Goal: Task Accomplishment & Management: Complete application form

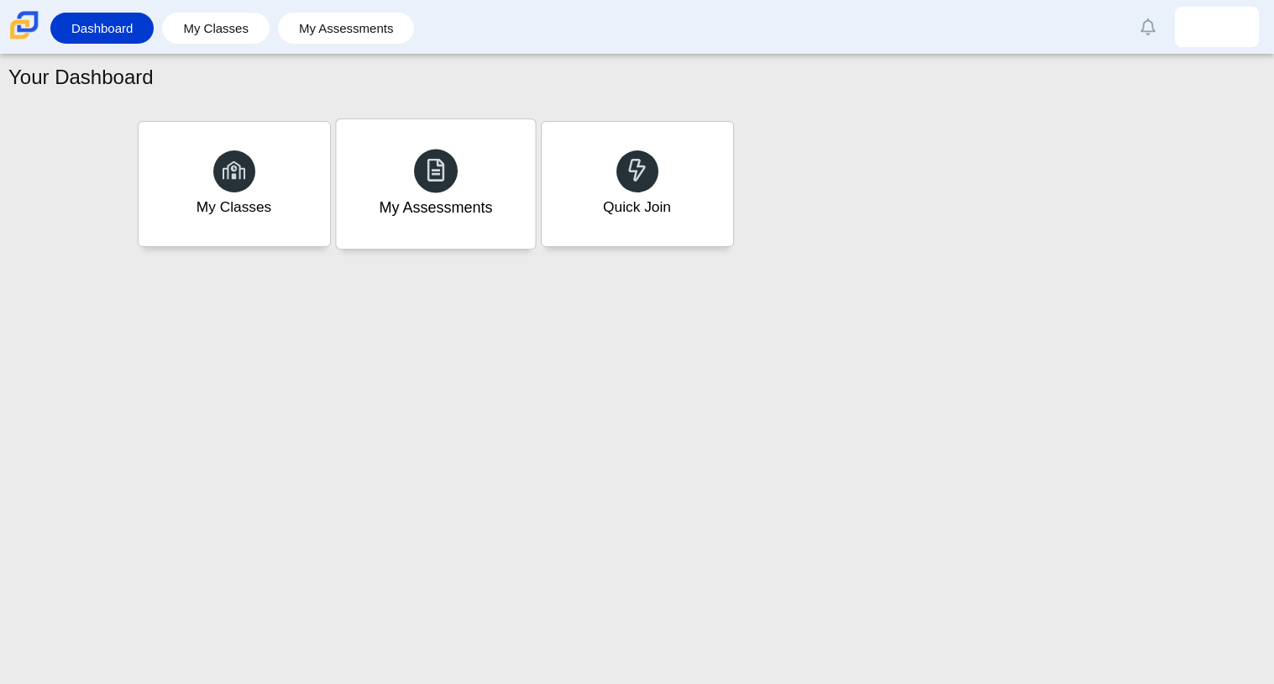
click at [438, 219] on div "My Assessments" at bounding box center [435, 183] width 199 height 129
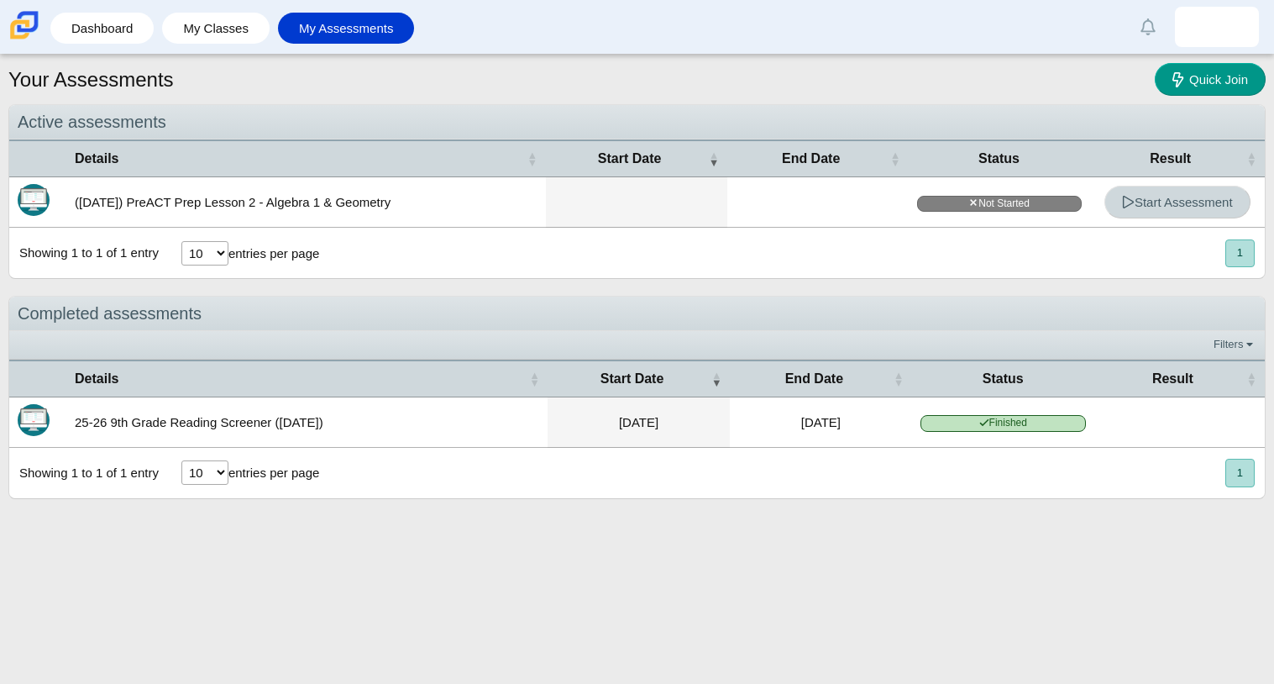
click at [1206, 198] on span "Start Assessment" at bounding box center [1177, 202] width 111 height 14
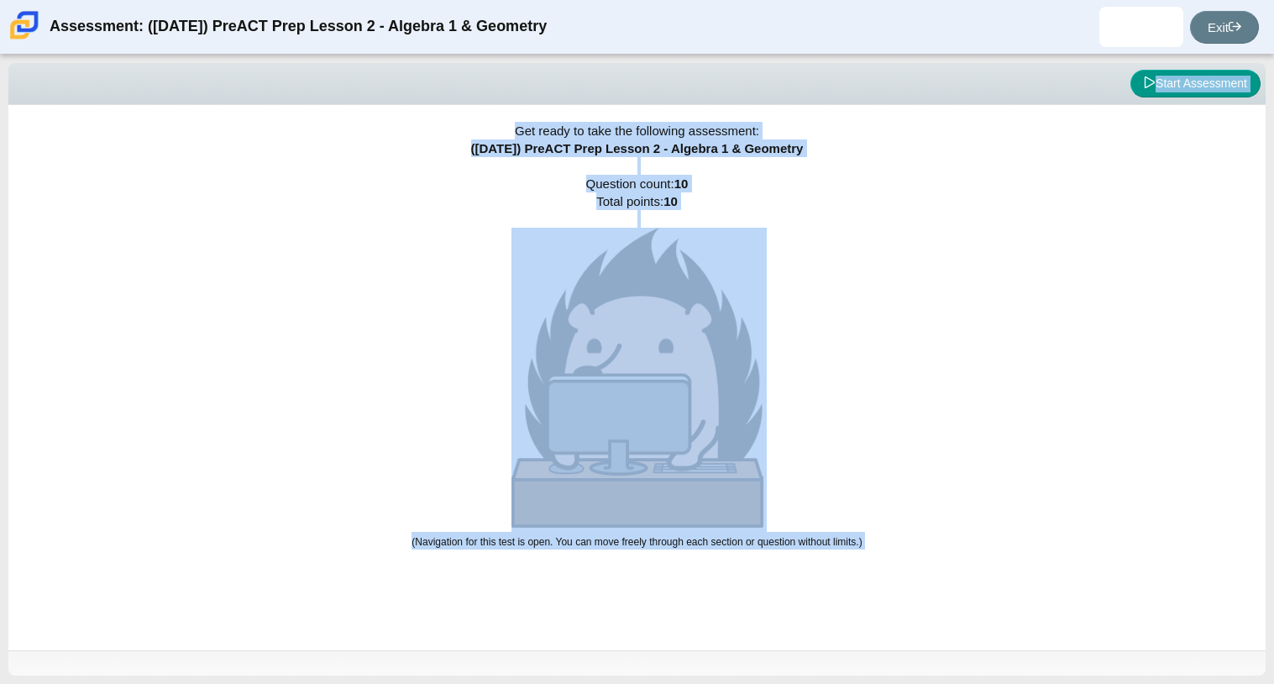
click at [990, 266] on div "Get ready to take the following assessment: ([DATE]) PreACT Prep Lesson 2 - Alg…" at bounding box center [636, 377] width 1257 height 545
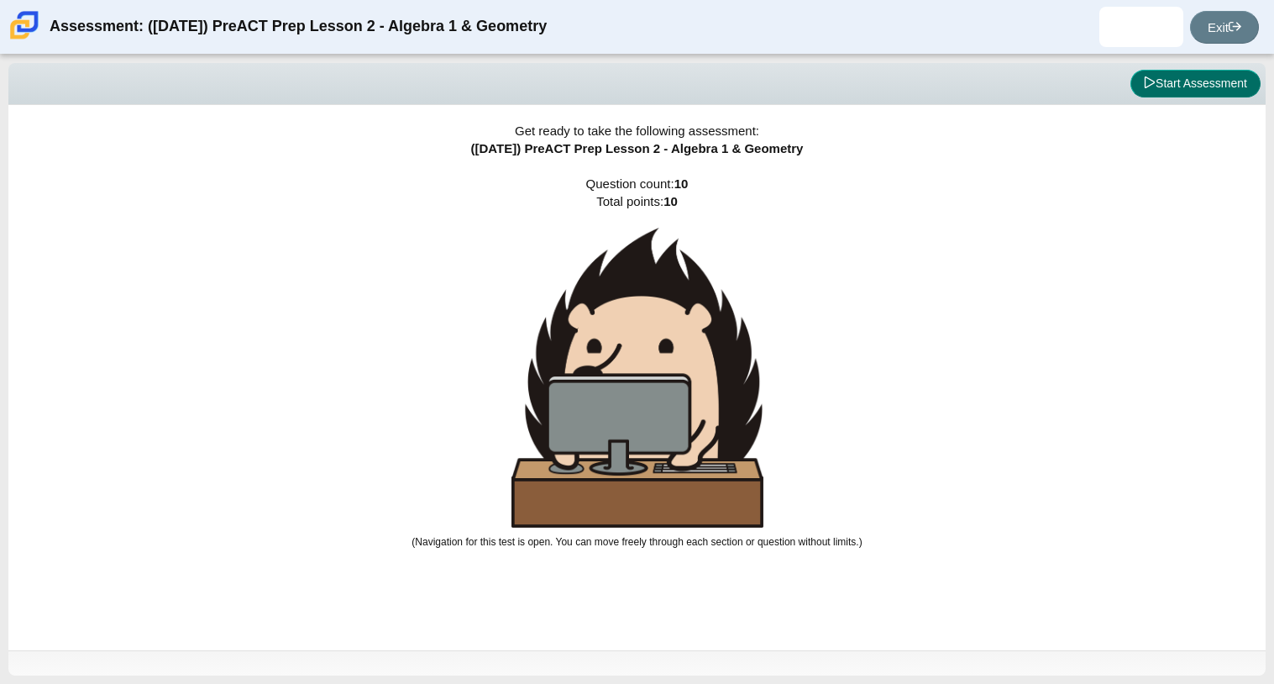
click at [1139, 73] on button "Start Assessment" at bounding box center [1196, 84] width 130 height 29
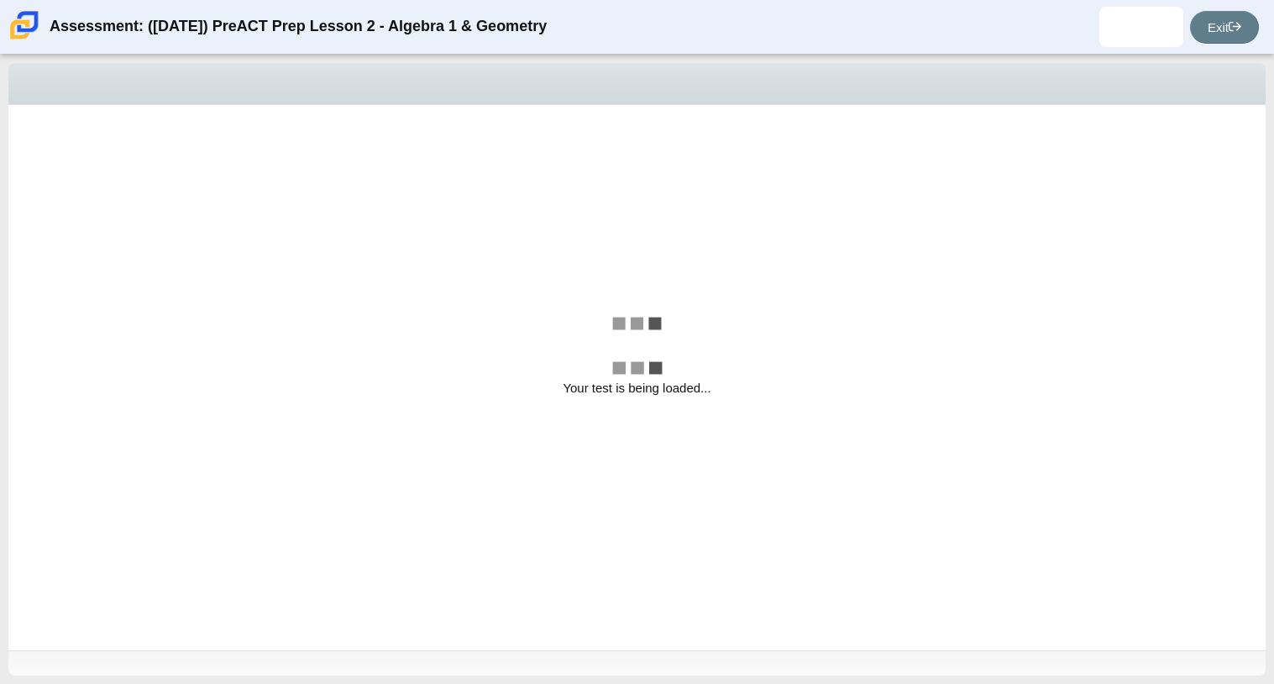
select select "bbf5d072-3e0b-44c4-9a12-6e7c9033f65b"
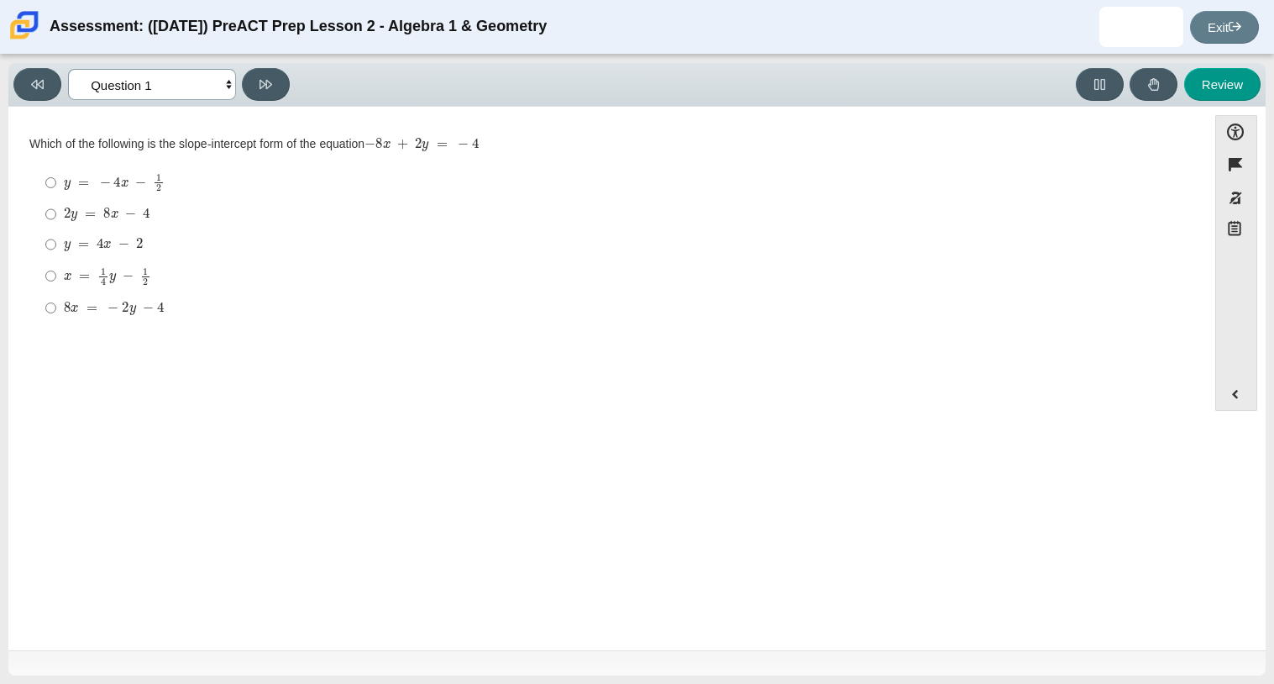
click at [220, 81] on select "Questions Question 1 Question 2 Question 3 Question 4 Question 5 Question 6 Que…" at bounding box center [152, 84] width 168 height 31
click at [322, 295] on label "8 x = − 2 y − 4 8 x = − 2 y − 4" at bounding box center [609, 307] width 1151 height 30
click at [56, 295] on input "8 x = − 2 y − 4 8 x = − 2 y − 4" at bounding box center [50, 307] width 11 height 30
radio input "true"
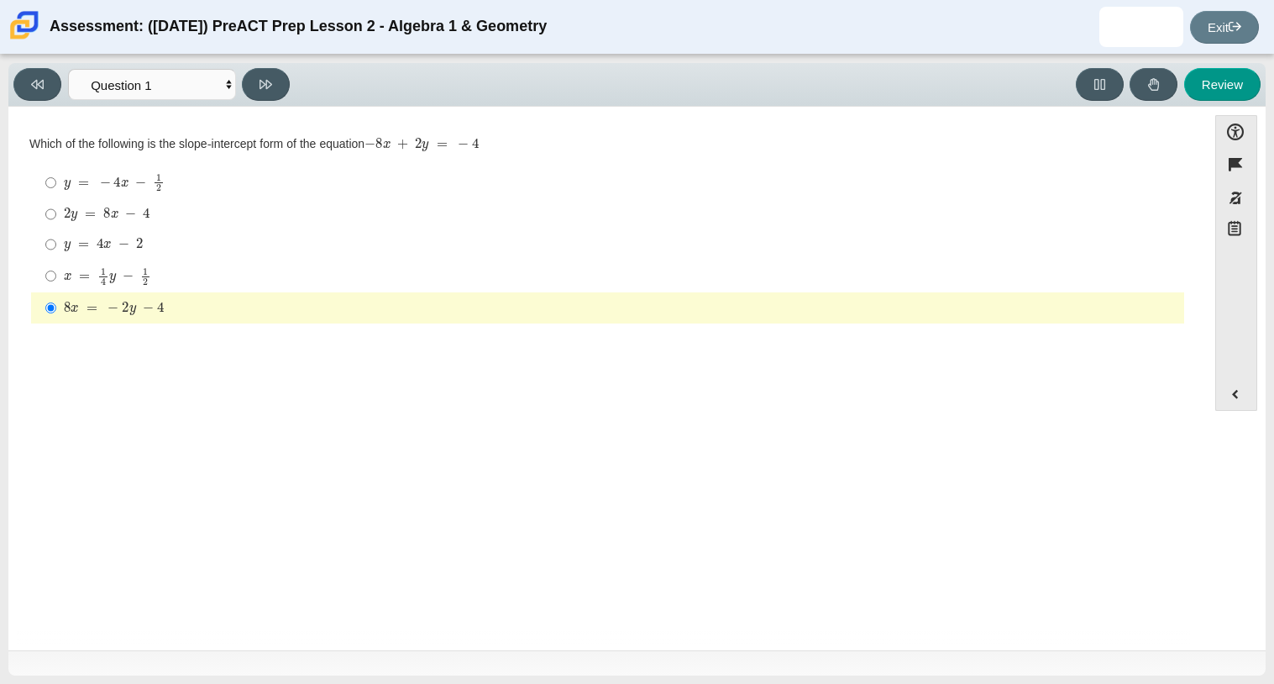
click at [76, 246] on mjx-math "Assessment items" at bounding box center [103, 245] width 79 height 14
click at [56, 246] on input "y = 4 x − 2 y = 4 x − 2" at bounding box center [50, 244] width 11 height 30
radio input "true"
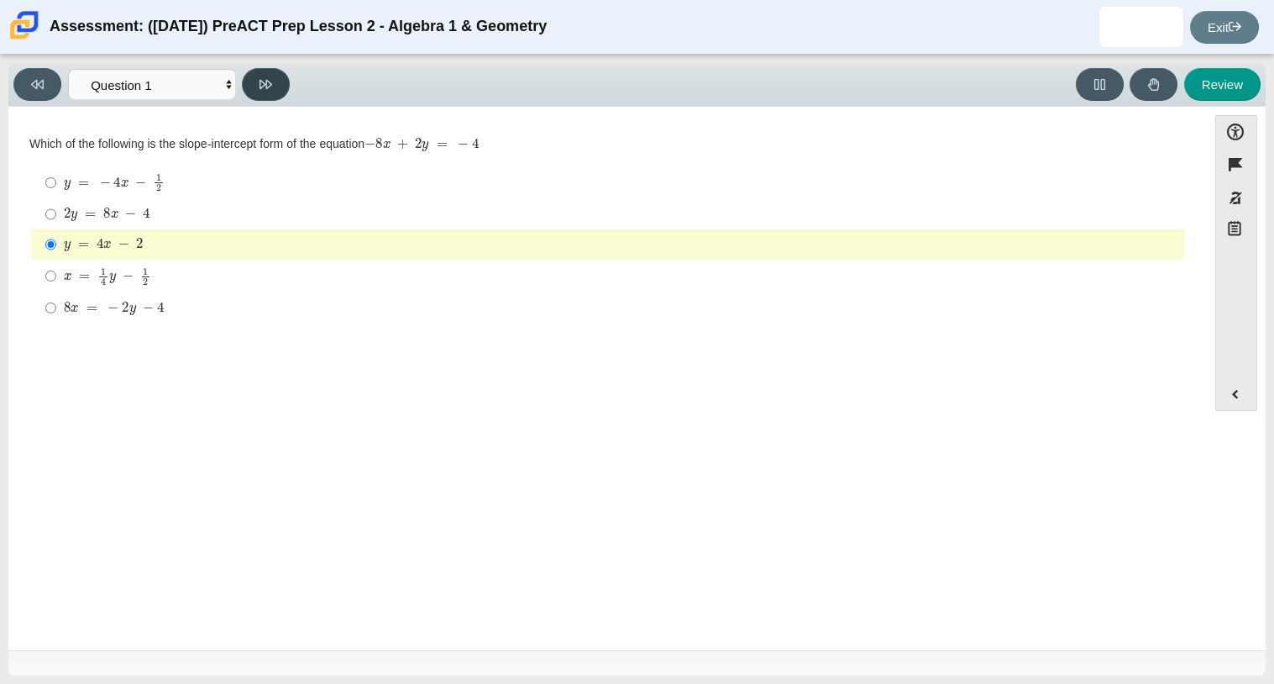
click at [281, 77] on button at bounding box center [266, 84] width 48 height 33
select select "ed62e223-81bd-4cbf-ab48-ab975844bd1f"
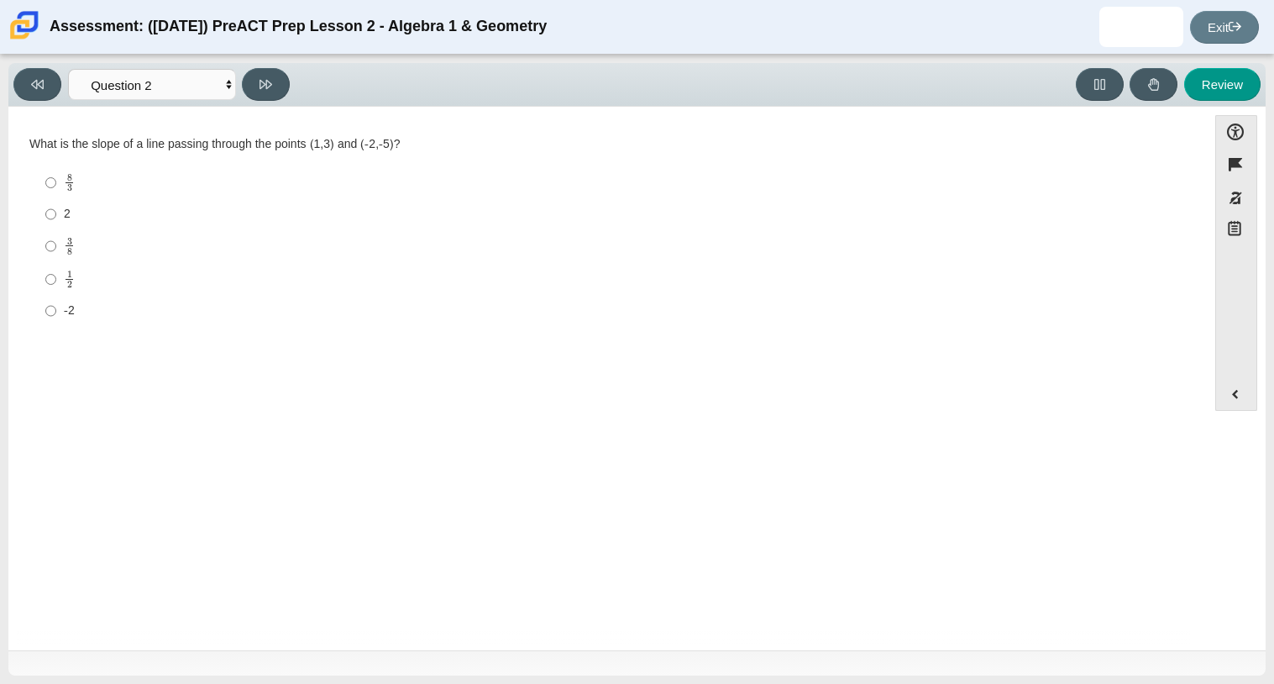
click at [32, 249] on li "3 8 3 eighths" at bounding box center [607, 245] width 1153 height 33
click at [45, 249] on input "3 8 3 eighths" at bounding box center [50, 245] width 11 height 33
radio input "true"
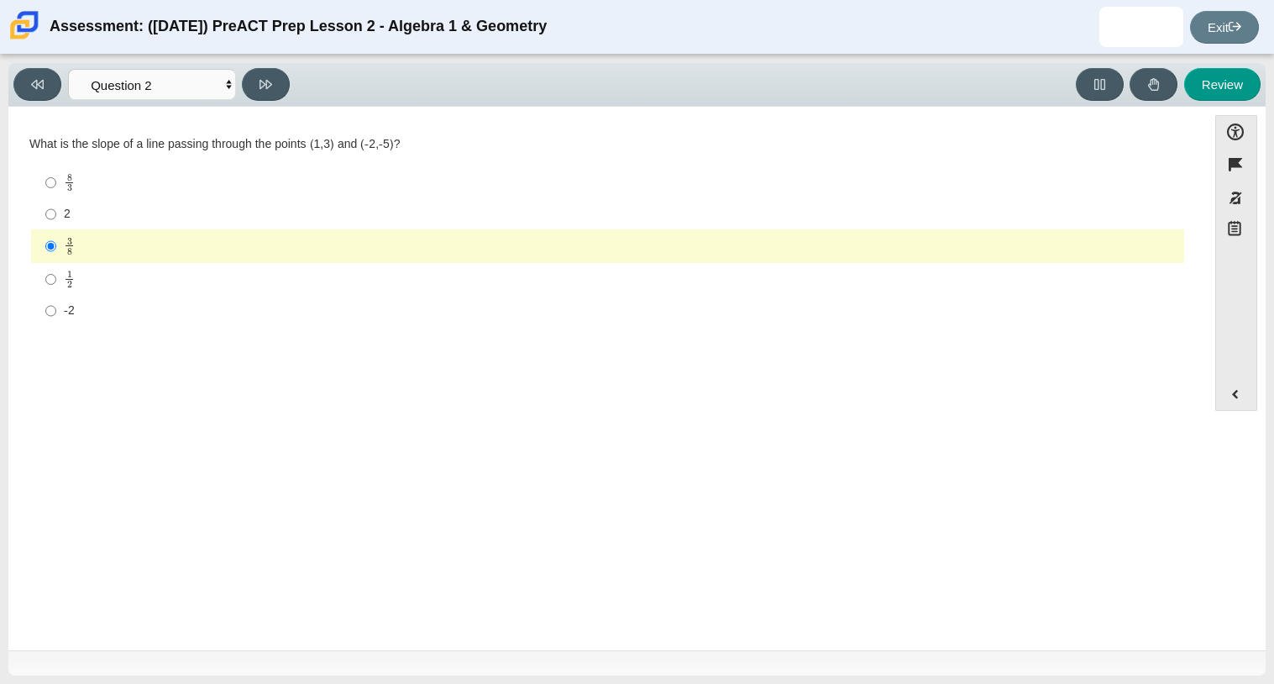
click at [261, 60] on div "Viewing Question 2 of 10 in Pacing Mode Questions Question 1 Question 2 Questio…" at bounding box center [637, 369] width 1274 height 629
click at [260, 74] on button at bounding box center [266, 84] width 48 height 33
select select "97f4f5fa-a52e-4fed-af51-565bfcdf47cb"
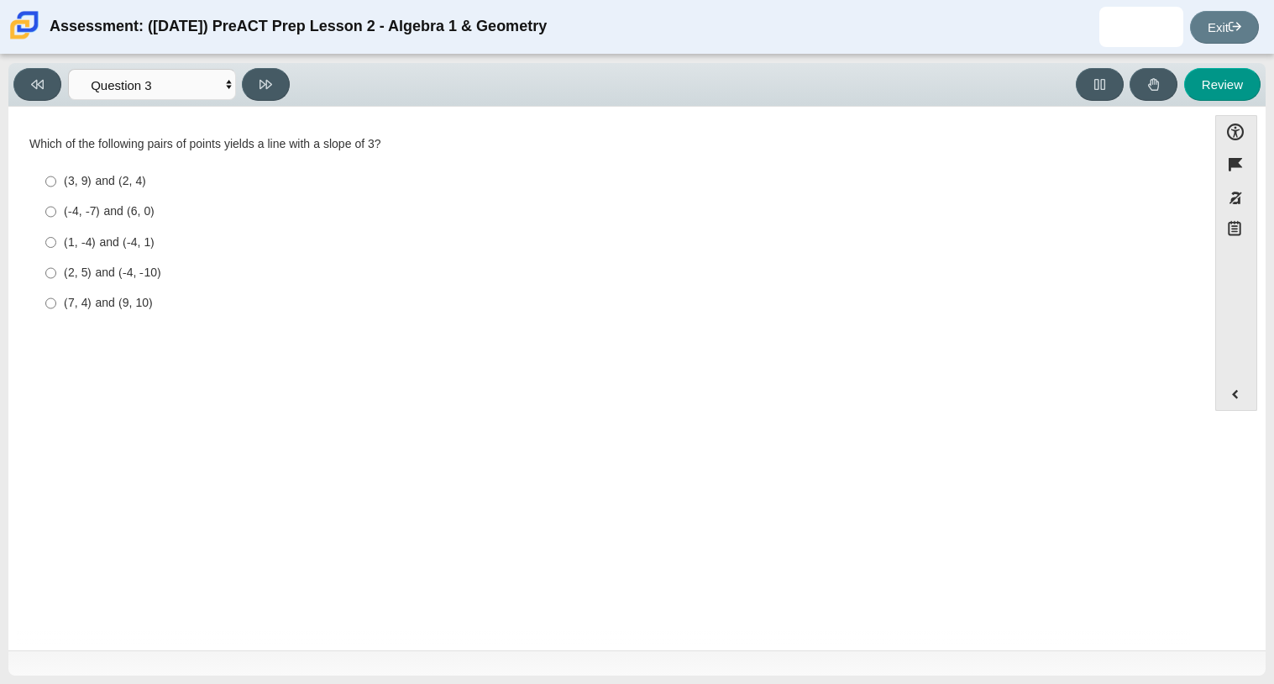
click at [100, 180] on div "(3, 9) and (2, 4)" at bounding box center [621, 181] width 1114 height 17
click at [56, 180] on input "(3, 9) and (2, 4) (3, 9) and (2, 4)" at bounding box center [50, 181] width 11 height 30
radio input "true"
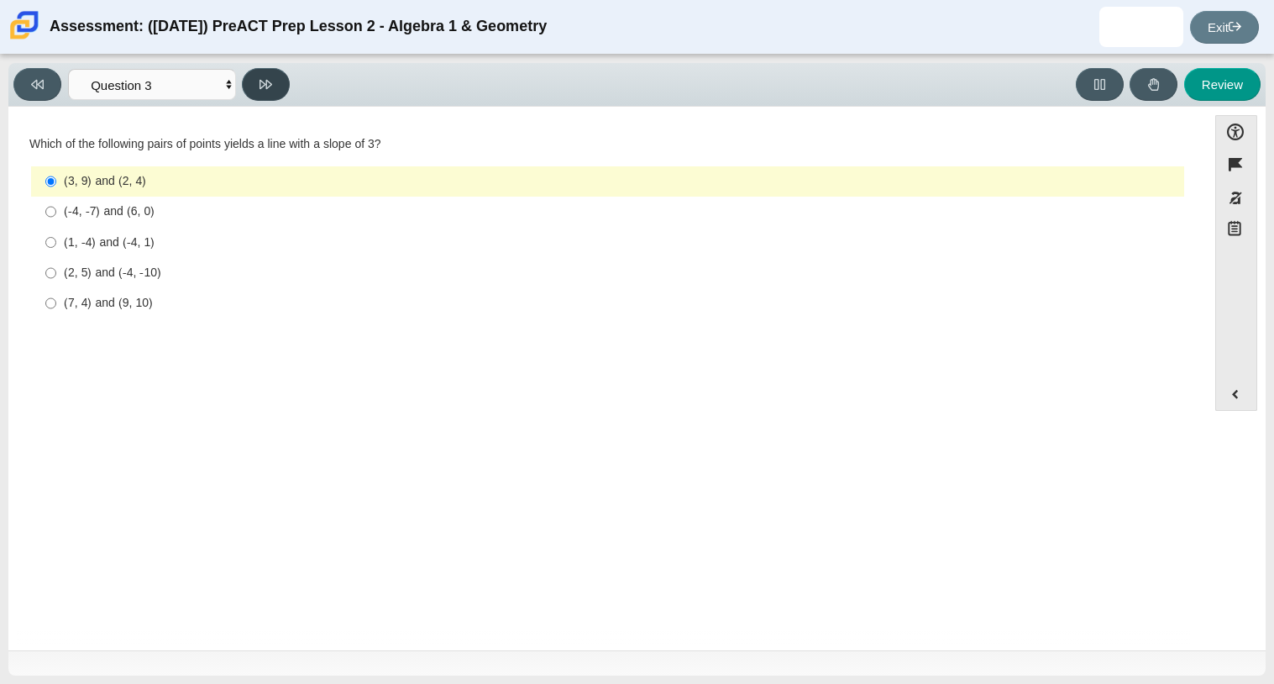
click at [267, 81] on icon at bounding box center [266, 84] width 13 height 13
select select "89427bb7-e313-4f00-988f-8b8255897029"
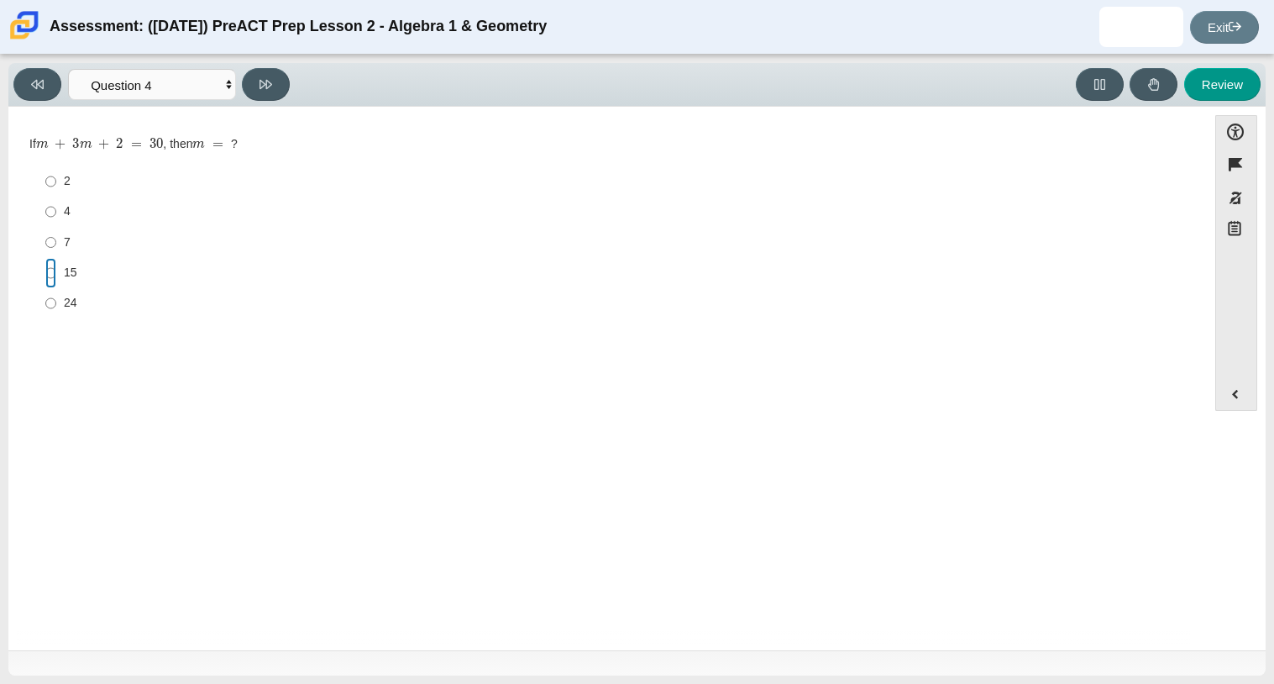
click at [46, 275] on input "15 15" at bounding box center [50, 273] width 11 height 30
radio input "true"
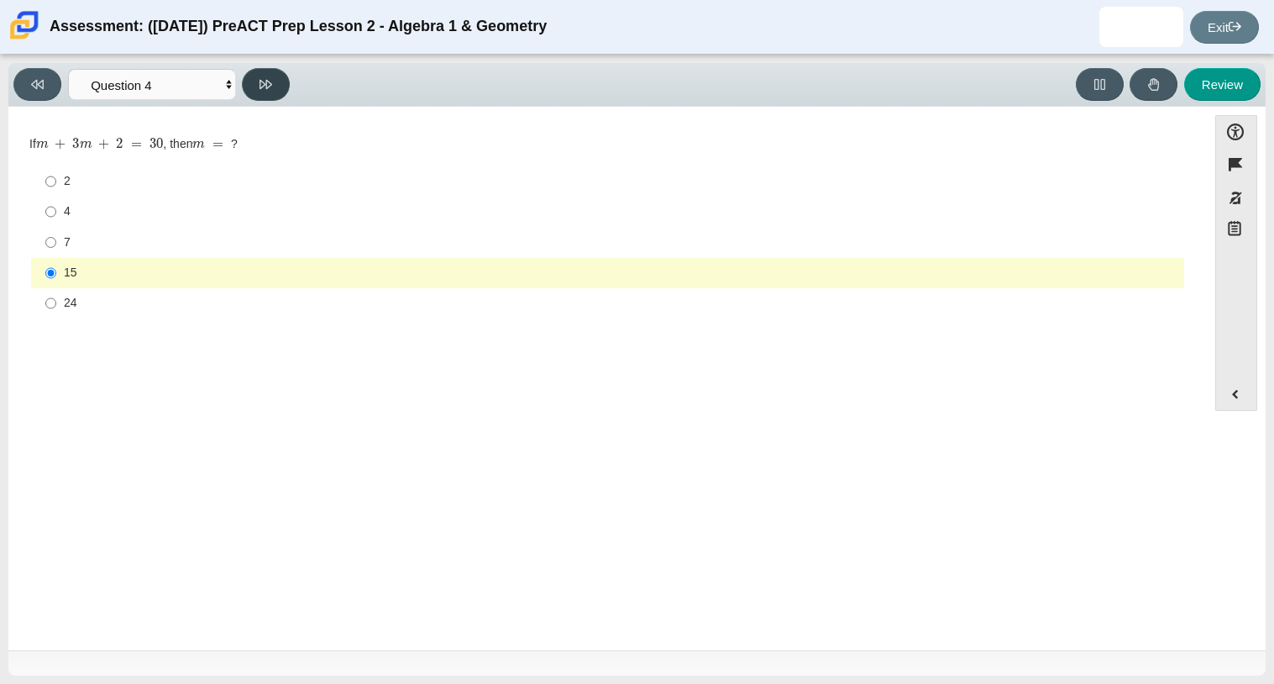
click at [270, 78] on icon at bounding box center [266, 84] width 13 height 13
select select "489dcffd-4e6a-49cf-a9d6-ad1d4a911a4e"
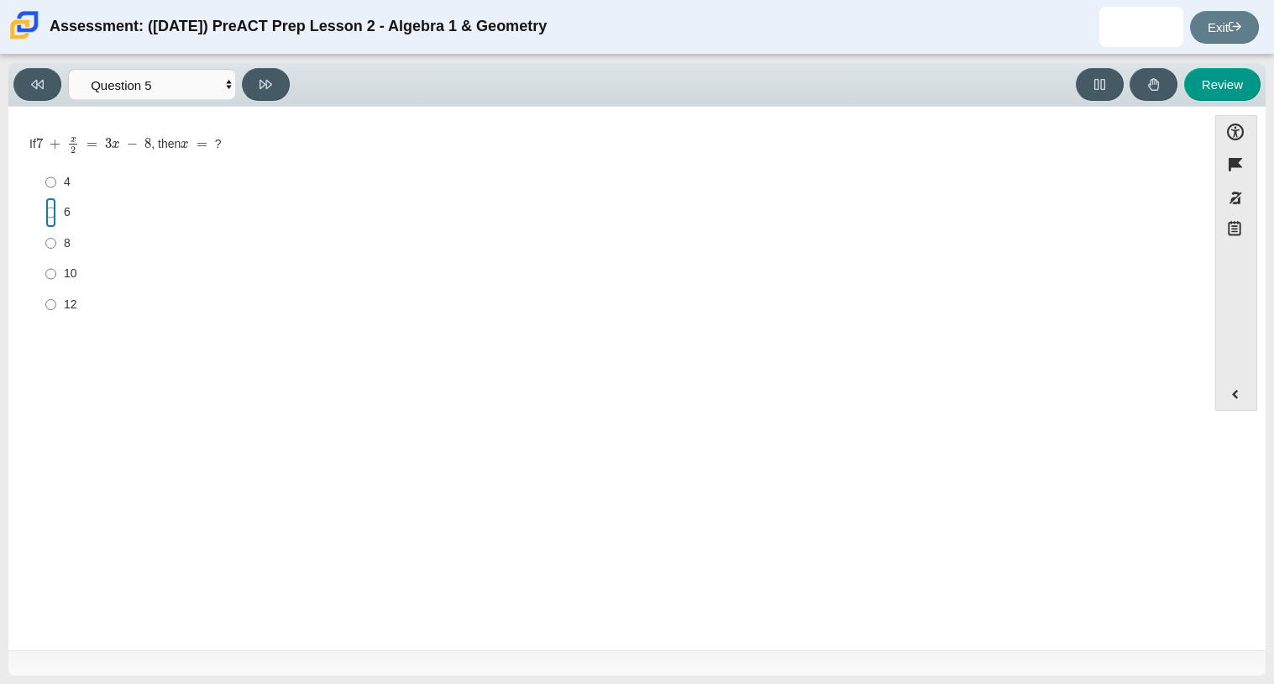
click at [52, 216] on input "6 6" at bounding box center [50, 212] width 11 height 30
radio input "true"
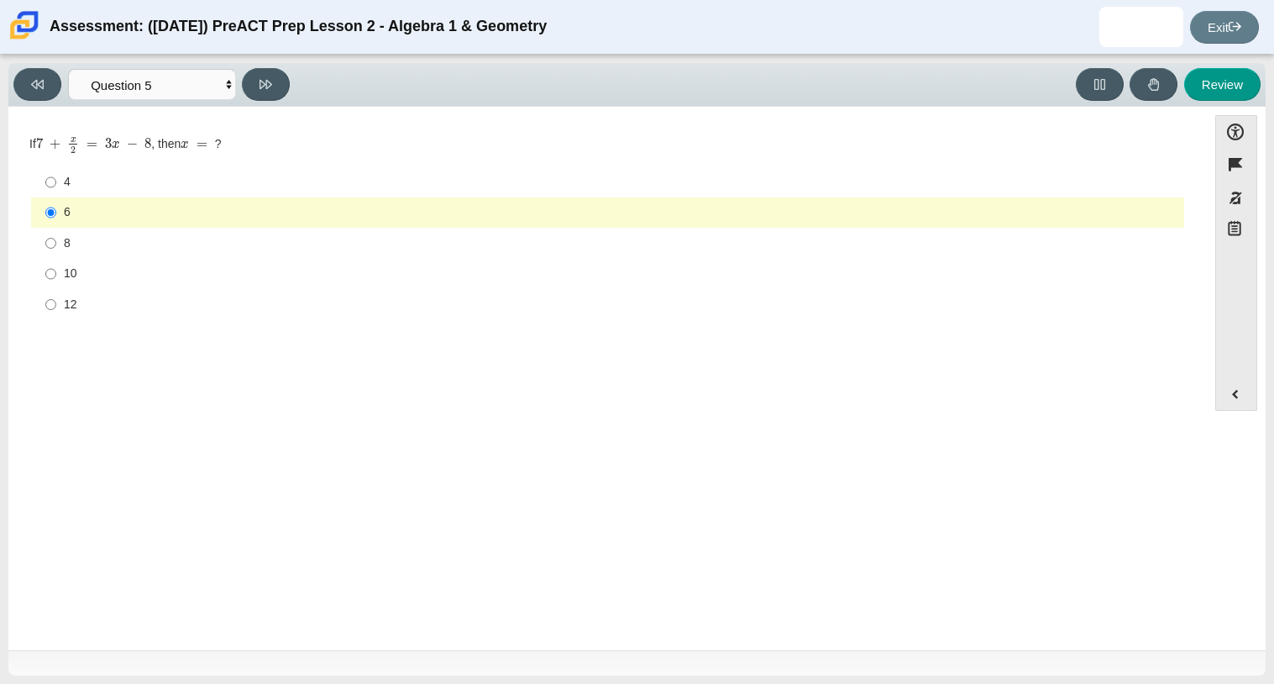
click at [294, 81] on div "Viewing Question 5 of 10 in Pacing Mode Questions Question 1 Question 2 Questio…" at bounding box center [154, 84] width 283 height 33
click at [279, 81] on button at bounding box center [266, 84] width 48 height 33
select select "210571de-36a6-4d8e-a361-ceff8ef801dc"
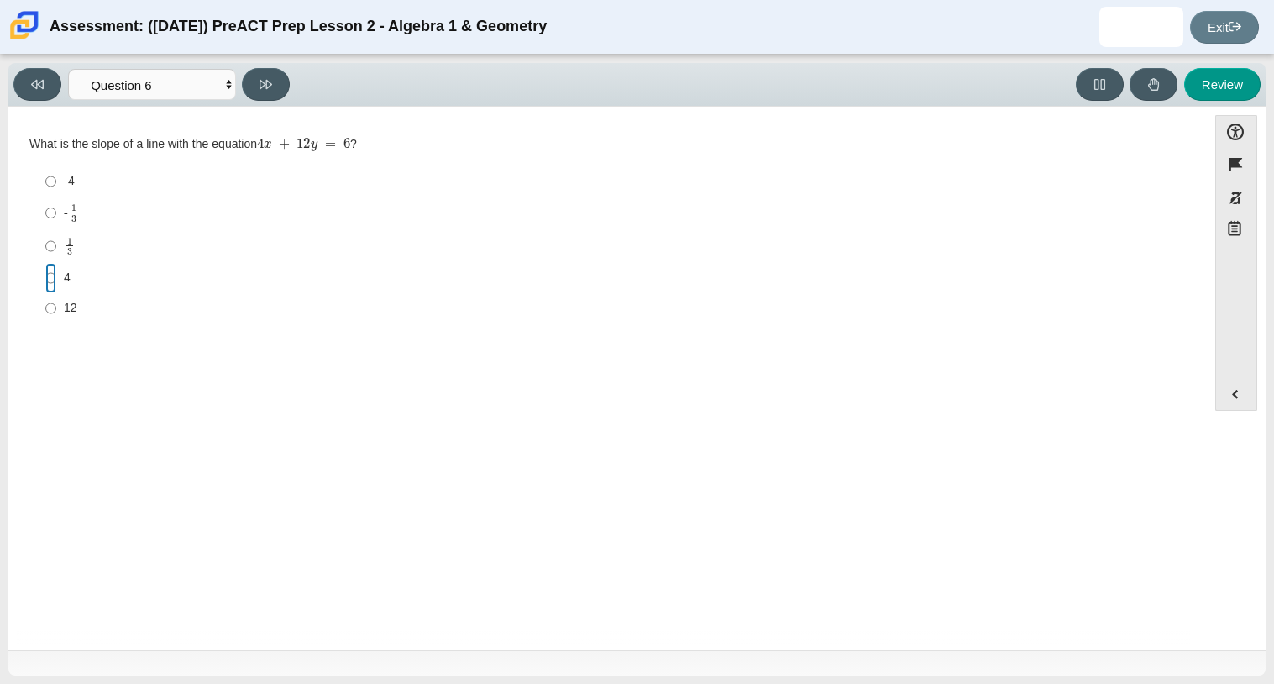
click at [55, 275] on input "4 4" at bounding box center [50, 278] width 11 height 30
radio input "true"
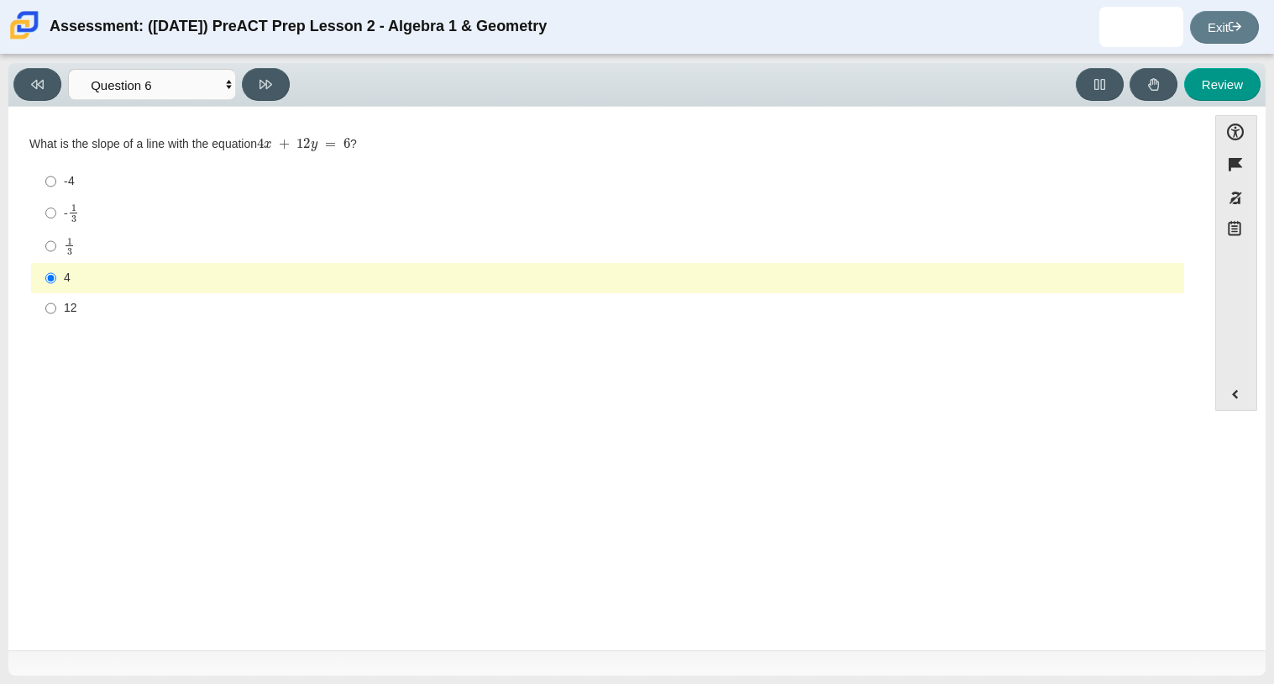
click at [58, 243] on label "1 3 1 third" at bounding box center [609, 245] width 1151 height 33
click at [56, 243] on input "1 3 1 third" at bounding box center [50, 245] width 11 height 33
radio input "true"
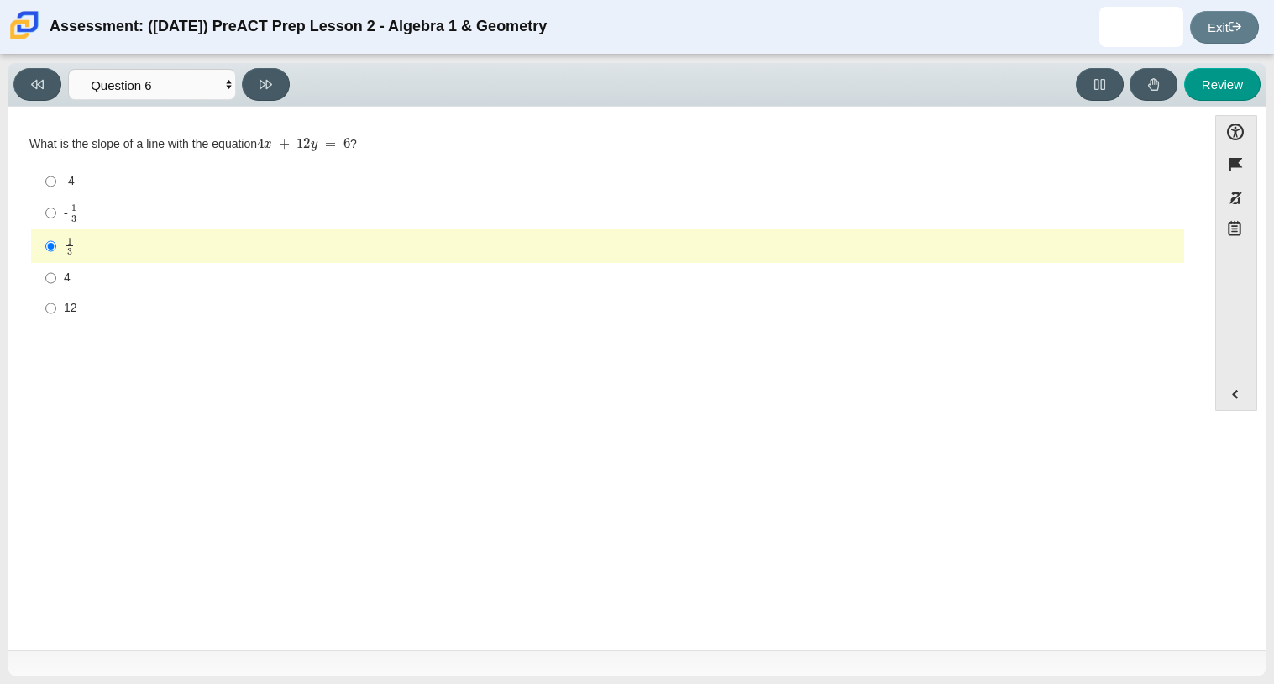
click at [241, 92] on div "Viewing Question 6 of 10 in Pacing Mode Questions Question 1 Question 2 Questio…" at bounding box center [154, 84] width 283 height 33
click at [261, 86] on icon at bounding box center [266, 84] width 13 height 9
select select "ec95ace6-bebc-42b8-9428-40567494d4da"
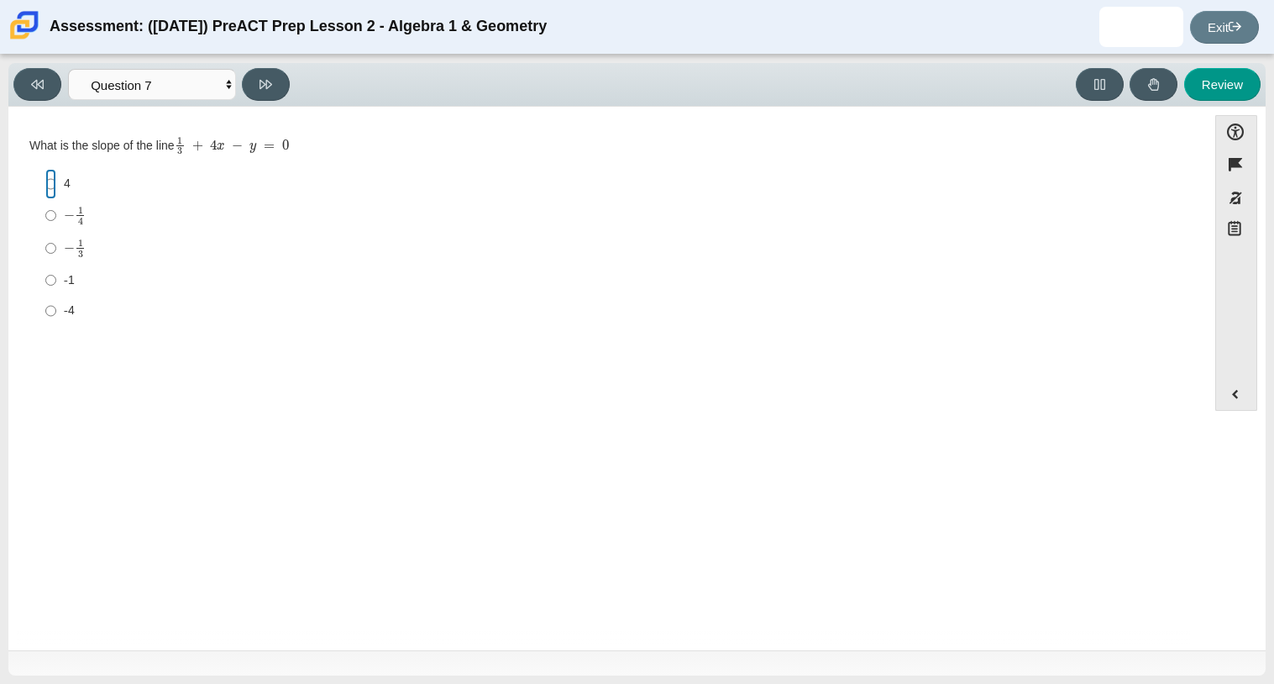
click at [51, 183] on input "4 4" at bounding box center [50, 184] width 11 height 30
radio input "true"
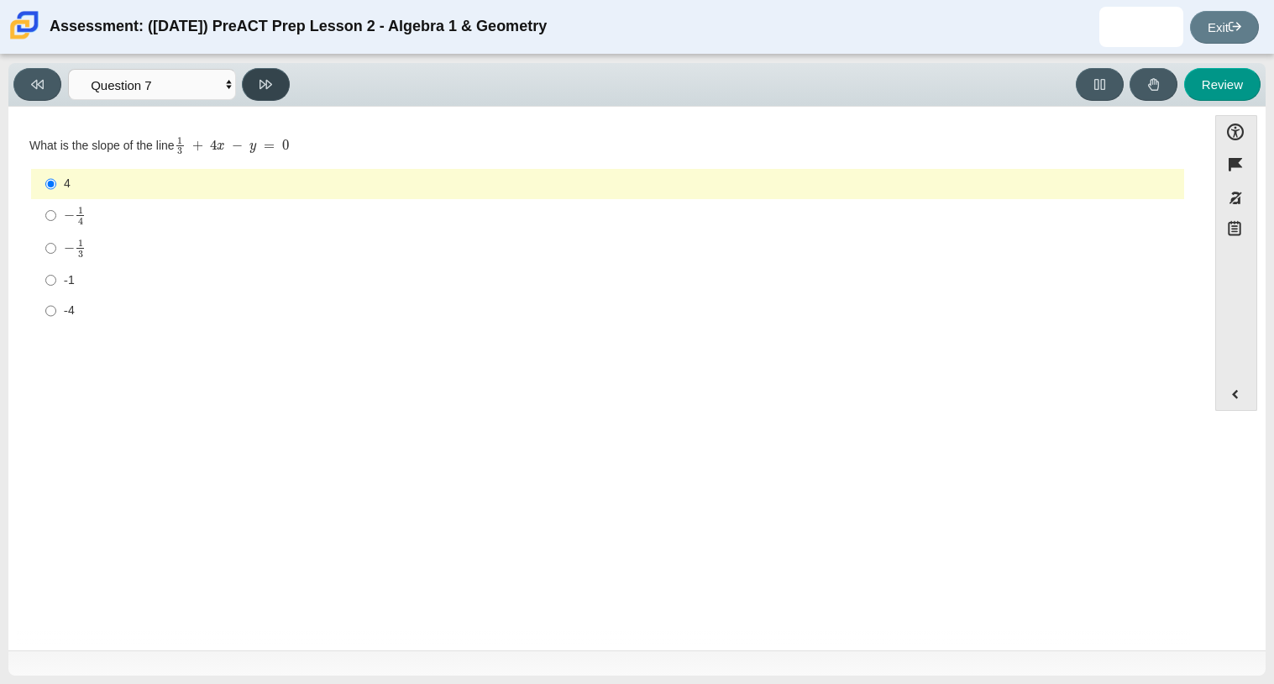
click at [282, 72] on button at bounding box center [266, 84] width 48 height 33
select select "ce81fe10-bf29-4b5e-8bd7-4f47f2fed4d8"
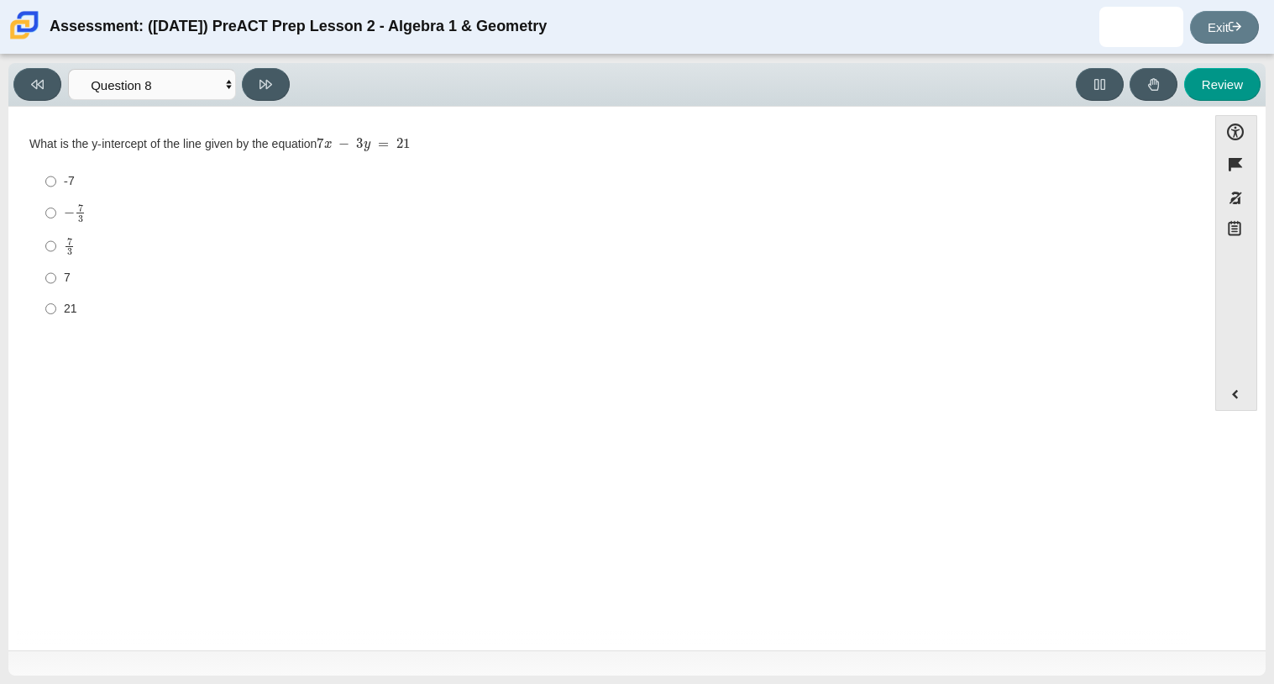
click at [57, 238] on label "7 3 7 thirds" at bounding box center [609, 245] width 1151 height 33
click at [56, 238] on input "7 3 7 thirds" at bounding box center [50, 245] width 11 height 33
radio input "true"
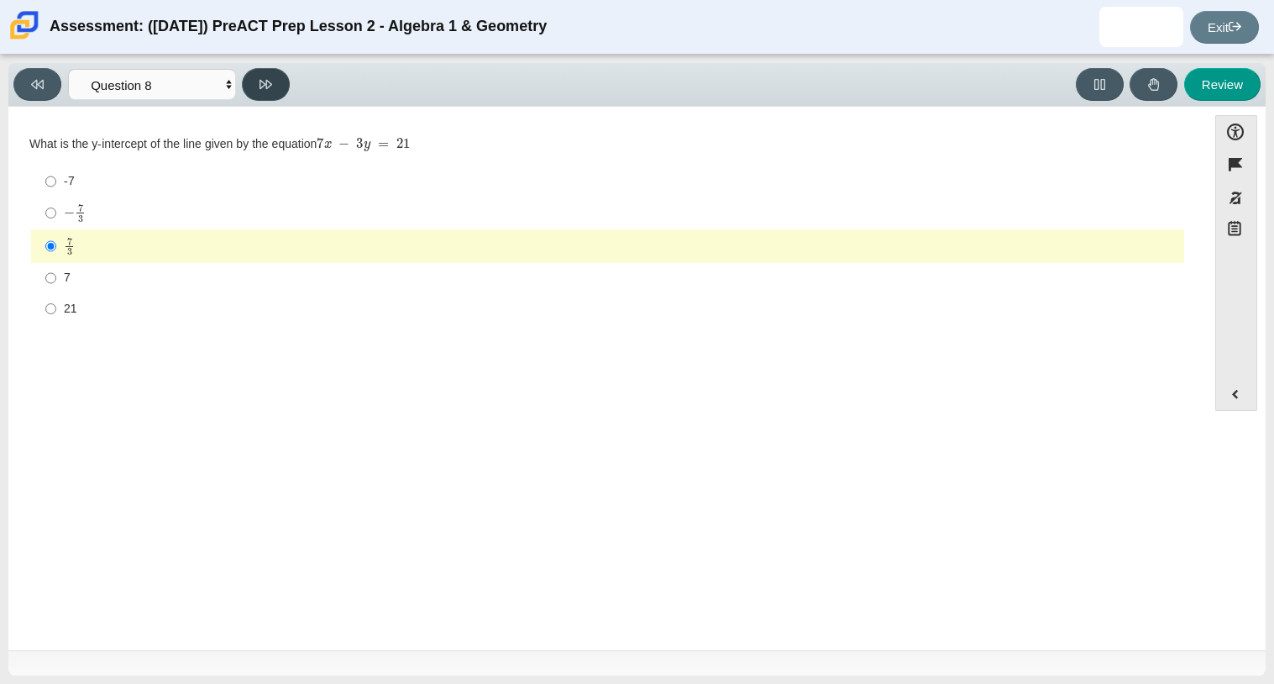
click at [248, 91] on button at bounding box center [266, 84] width 48 height 33
select select "14773eaf-2ca1-47ae-afe7-a624a56f34b3"
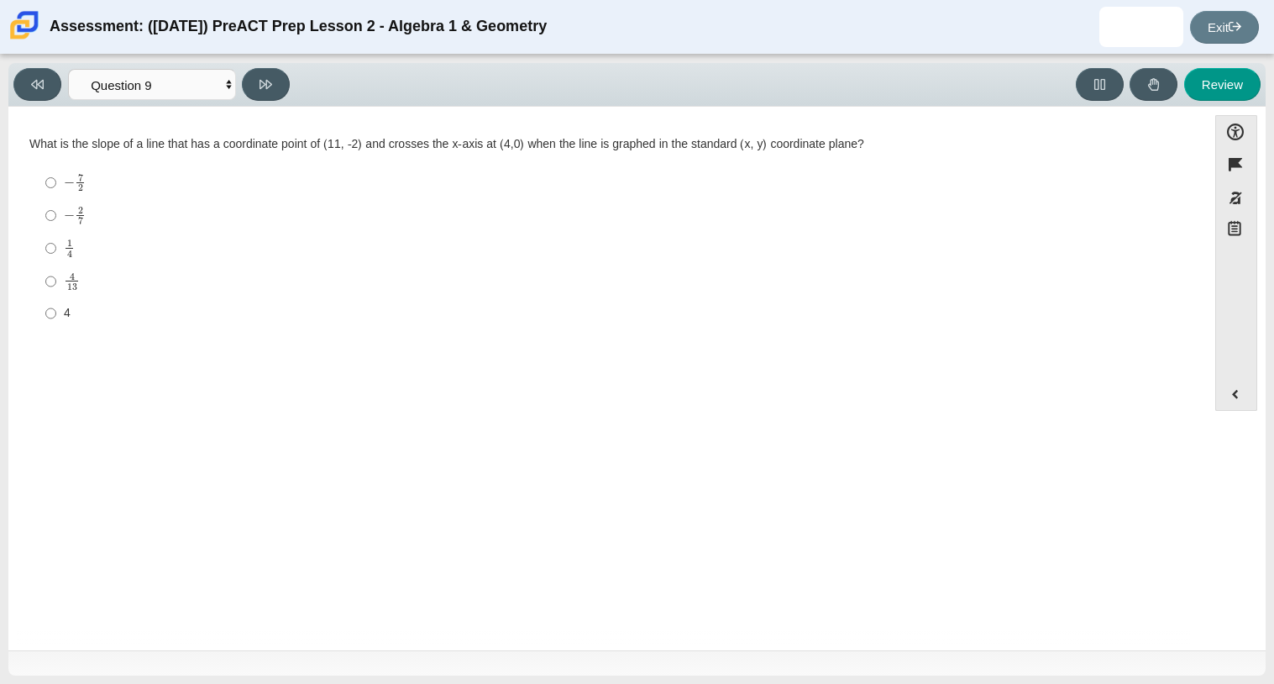
click at [56, 276] on label "4 13 4 over 13" at bounding box center [609, 281] width 1151 height 33
click at [56, 276] on input "4 13 4 over 13" at bounding box center [50, 281] width 11 height 33
radio input "true"
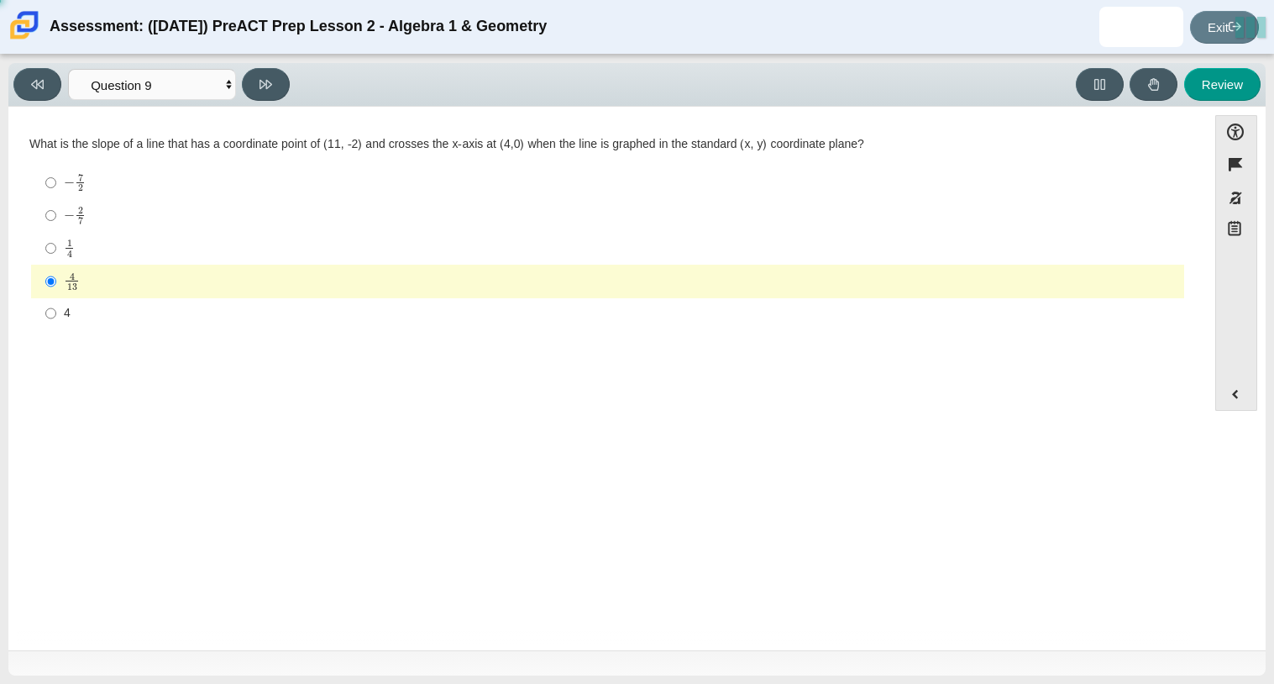
click at [58, 240] on label "1 4 1 fourth" at bounding box center [609, 248] width 1151 height 33
click at [56, 240] on input "1 4 1 fourth" at bounding box center [50, 248] width 11 height 33
radio input "true"
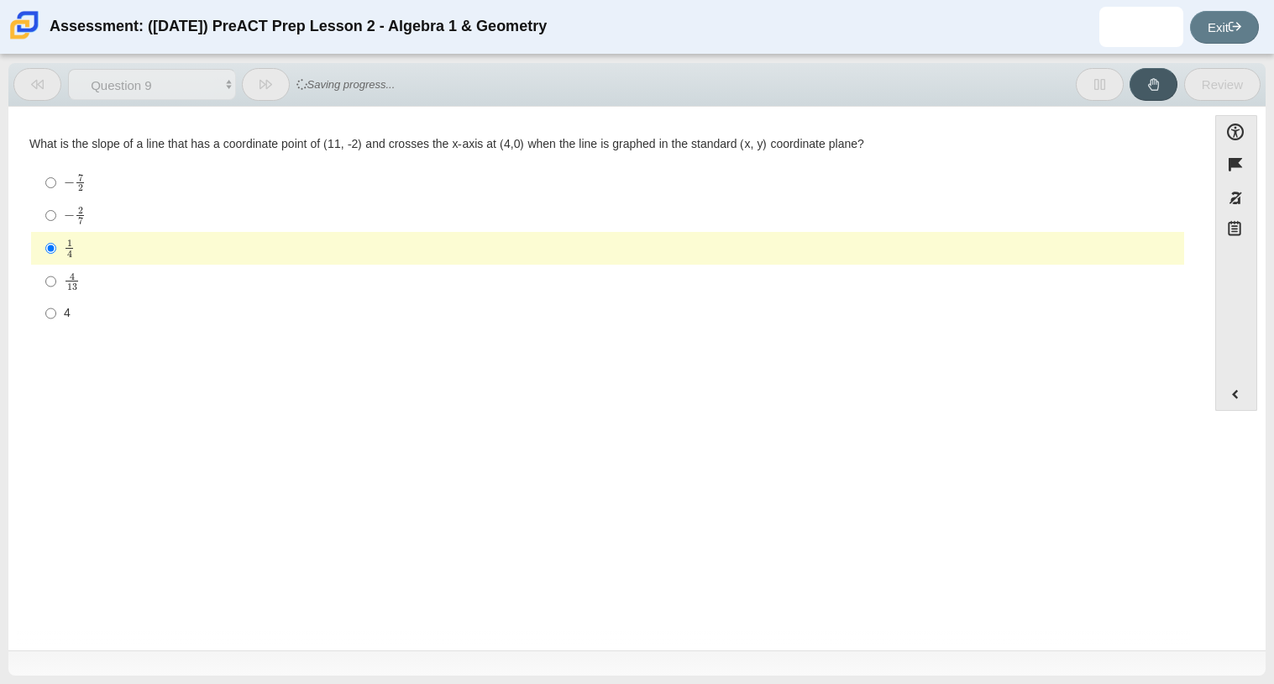
click at [67, 210] on mjx-math "Assessment items" at bounding box center [75, 215] width 22 height 19
click at [56, 210] on input "− 2 7 negative 2 sevenths" at bounding box center [50, 215] width 11 height 33
radio input "true"
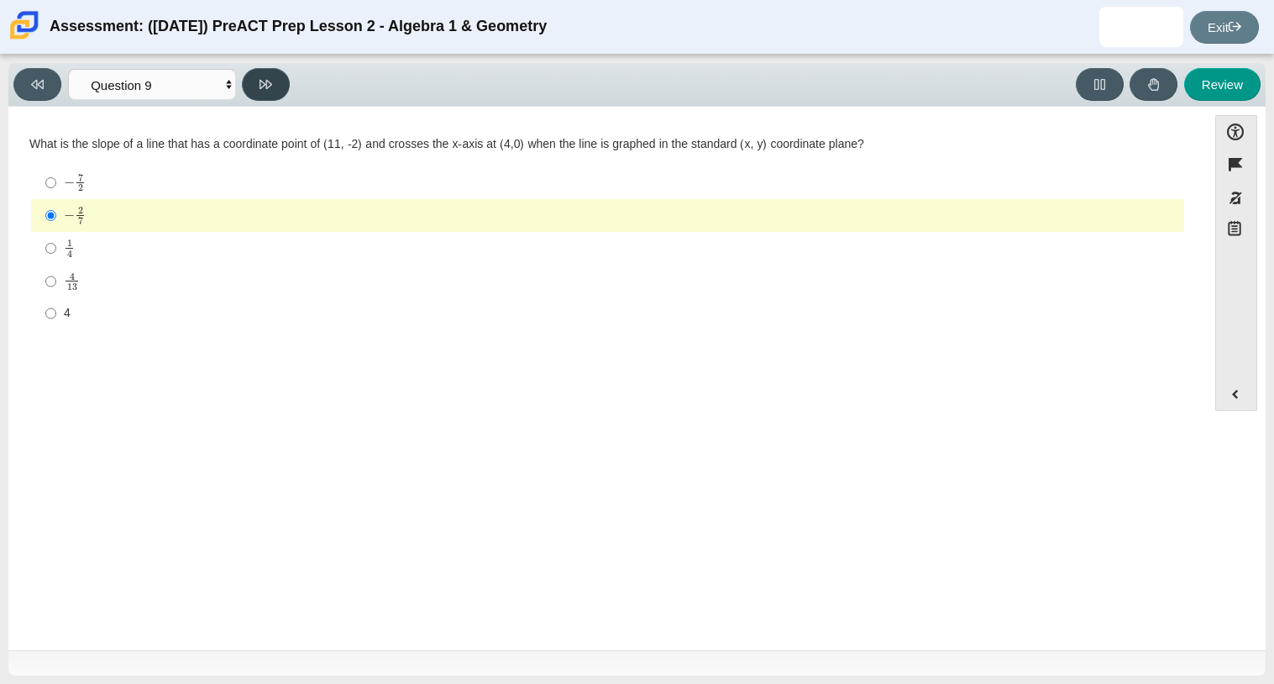
click at [253, 86] on button at bounding box center [266, 84] width 48 height 33
select select "96b71634-eacb-4f7e-8aef-411727d9bcba"
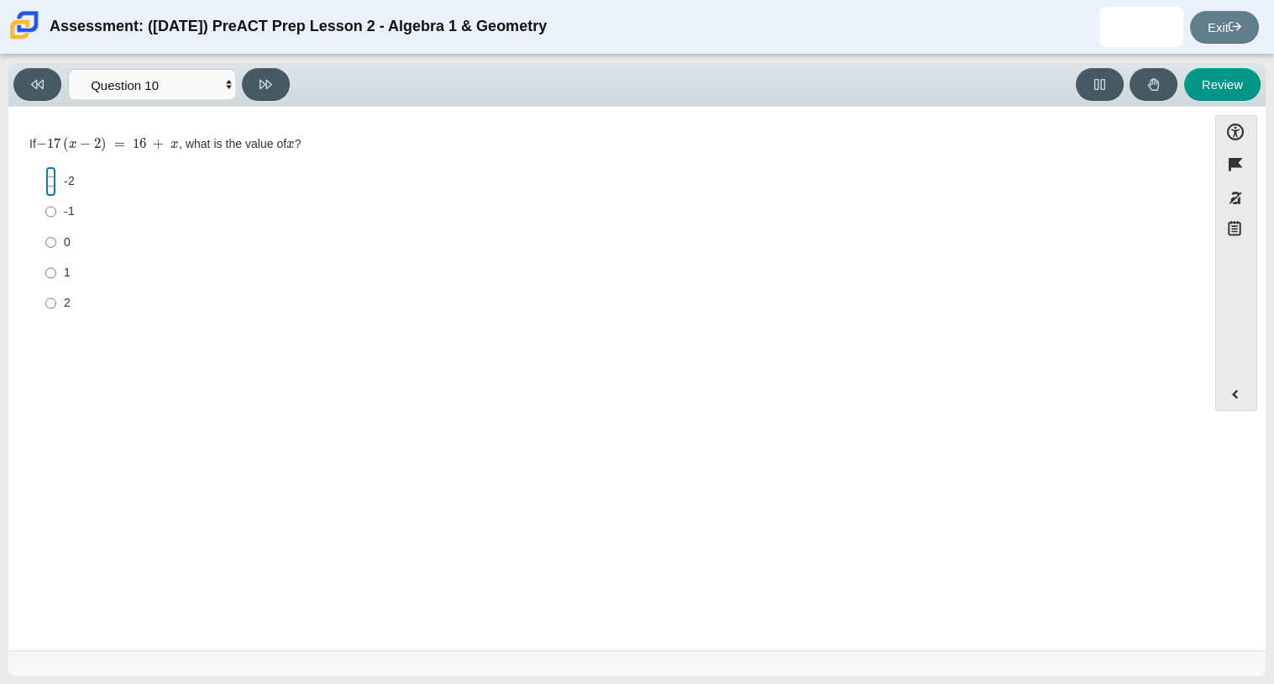
click at [50, 183] on input "-2 -2" at bounding box center [50, 181] width 11 height 30
radio input "true"
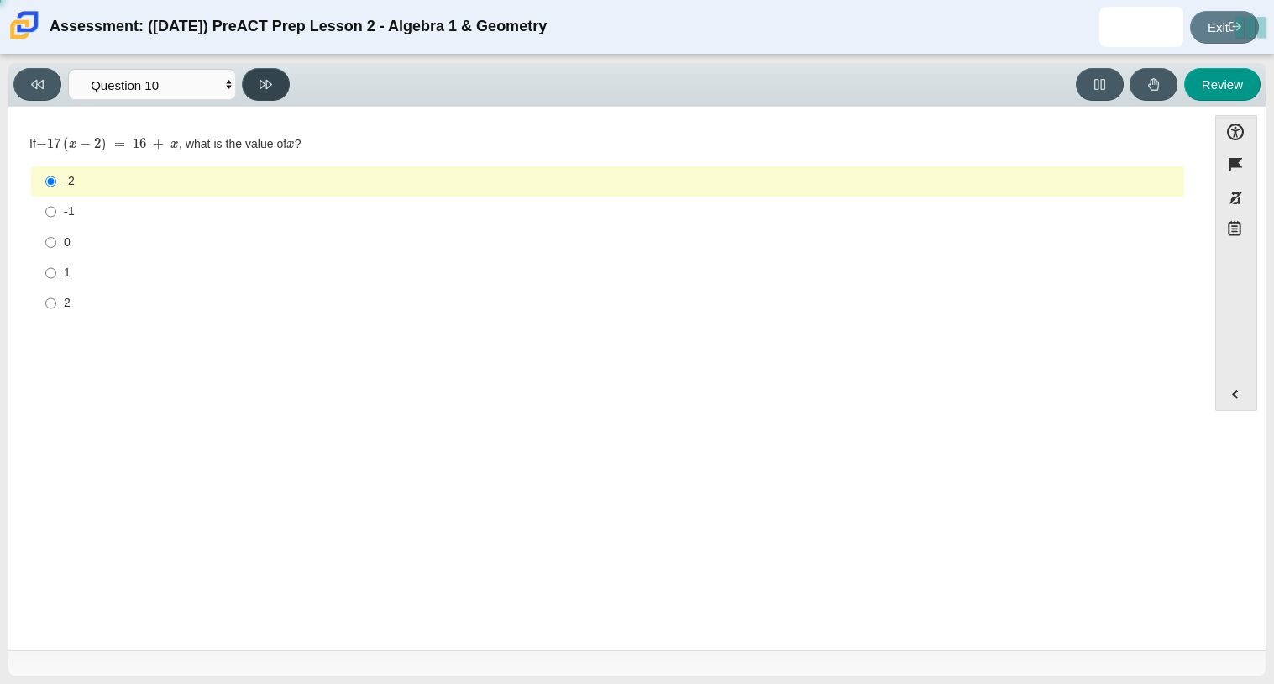
click at [262, 87] on icon at bounding box center [266, 84] width 13 height 13
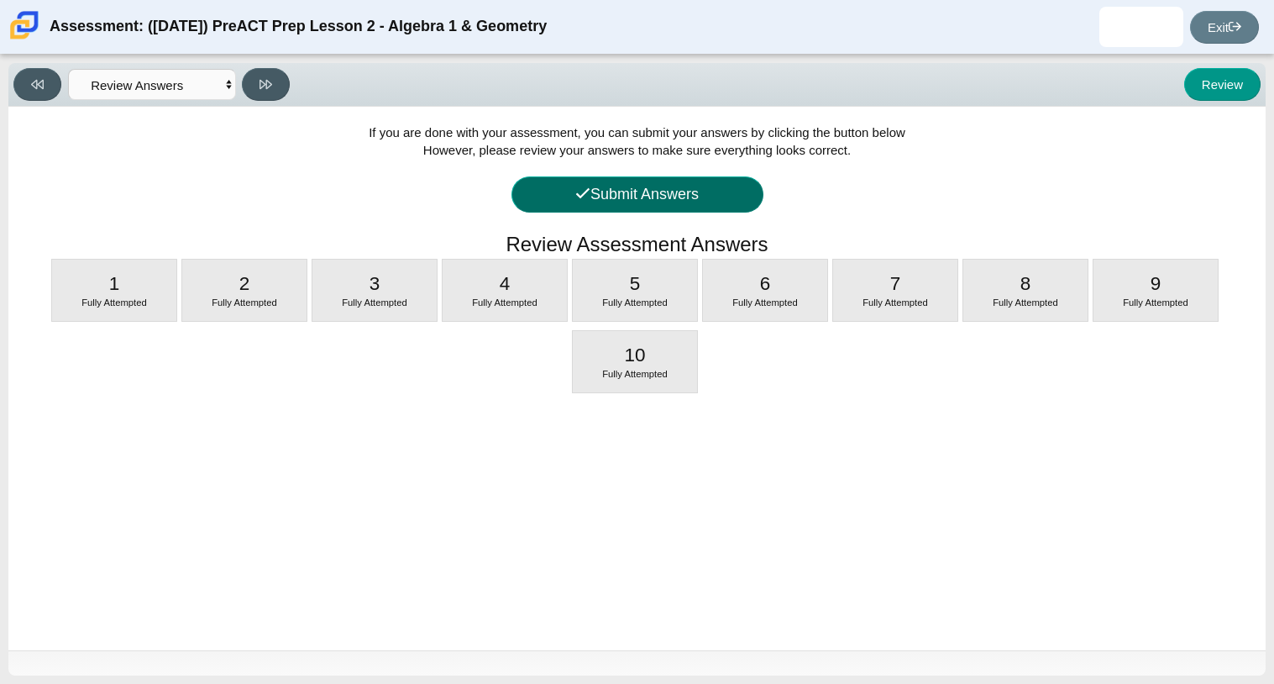
click at [611, 202] on button "Submit Answers" at bounding box center [638, 194] width 252 height 36
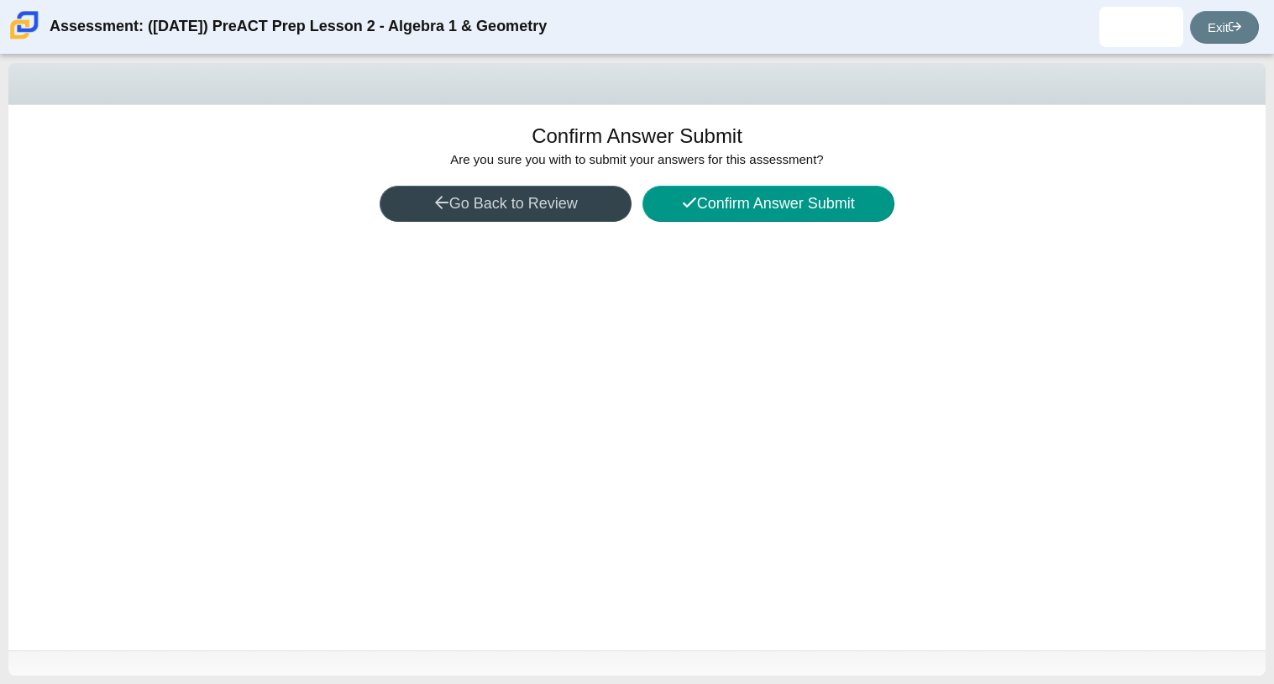
click at [580, 193] on button "Go Back to Review" at bounding box center [506, 204] width 252 height 36
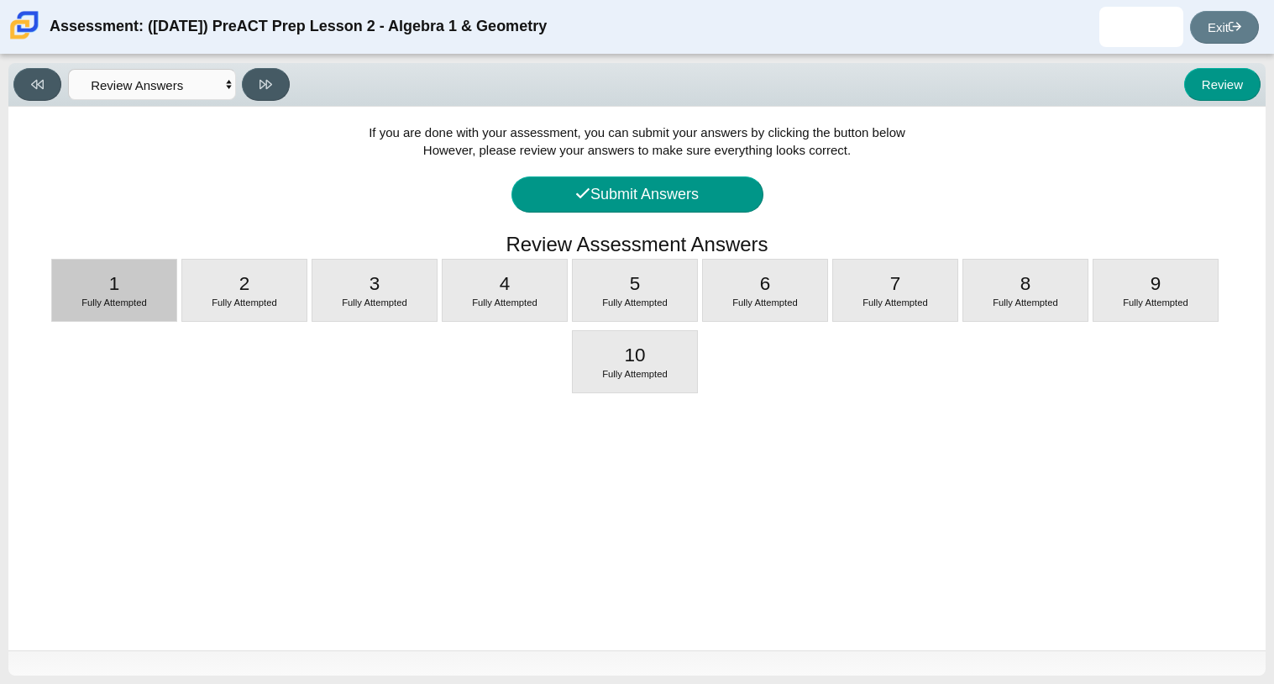
click at [165, 299] on div "Fully Attempted" at bounding box center [114, 303] width 124 height 13
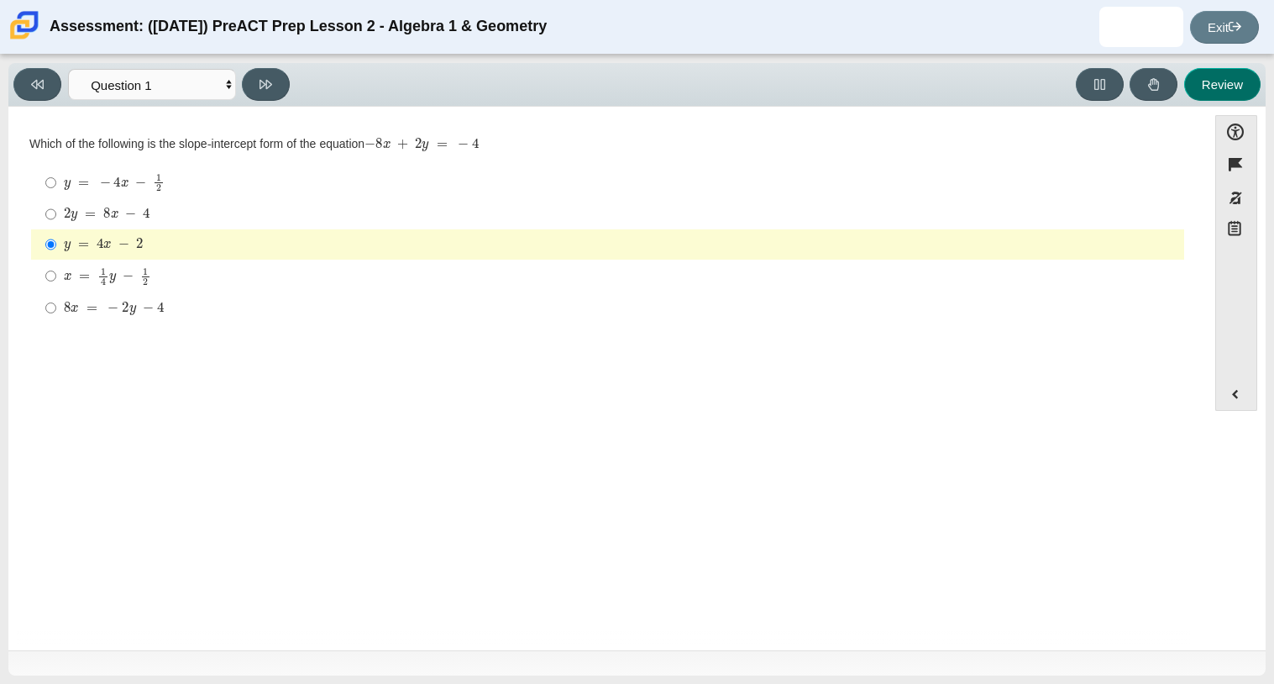
click at [1245, 83] on button "Review" at bounding box center [1222, 84] width 76 height 33
select select "review"
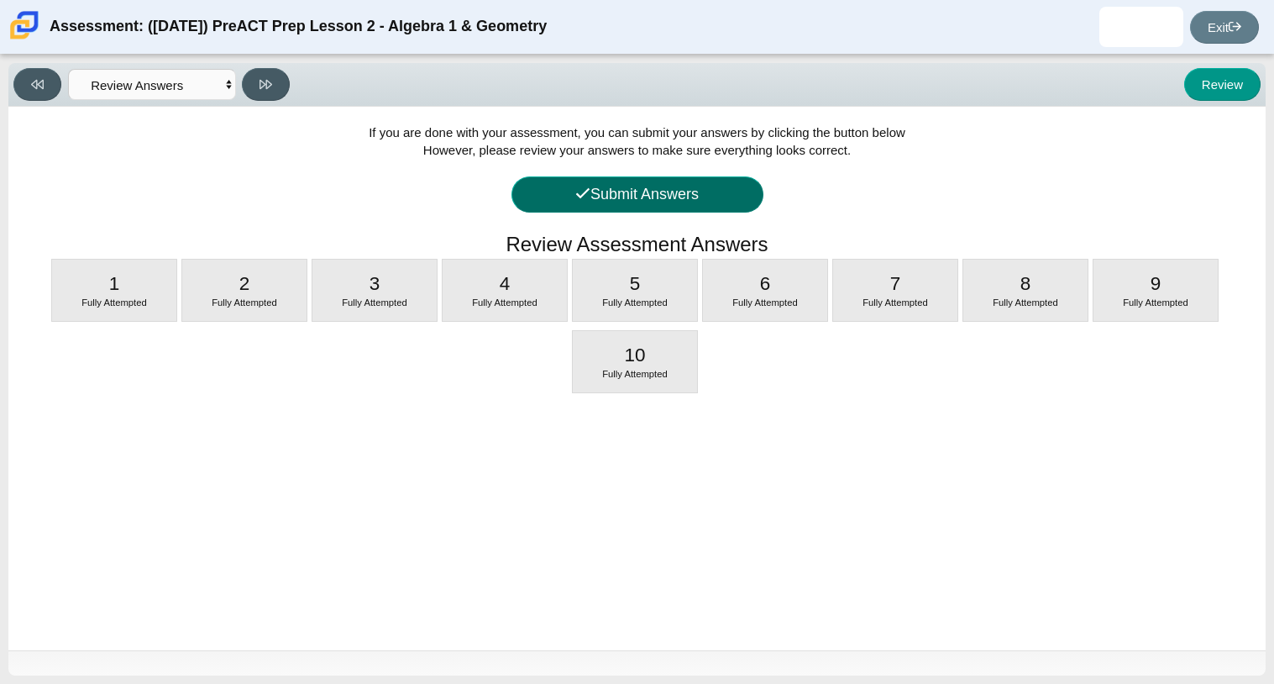
click at [688, 197] on button "Submit Answers" at bounding box center [638, 194] width 252 height 36
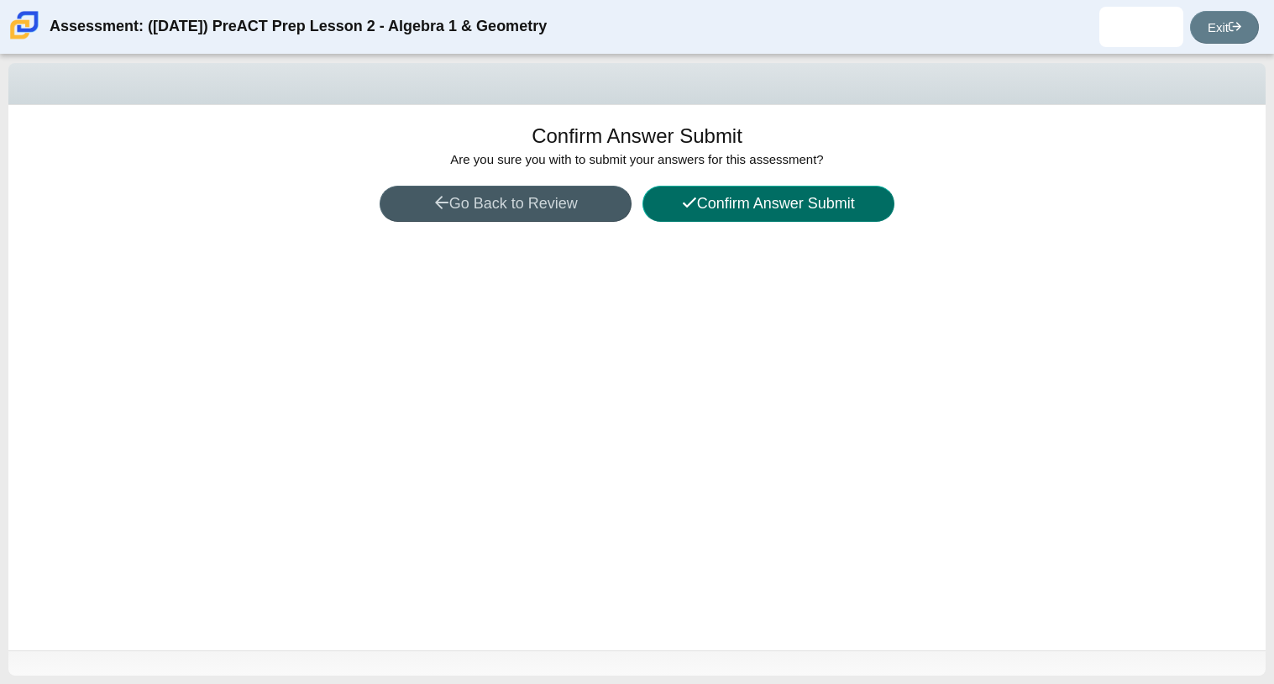
click at [690, 197] on icon at bounding box center [689, 202] width 15 height 15
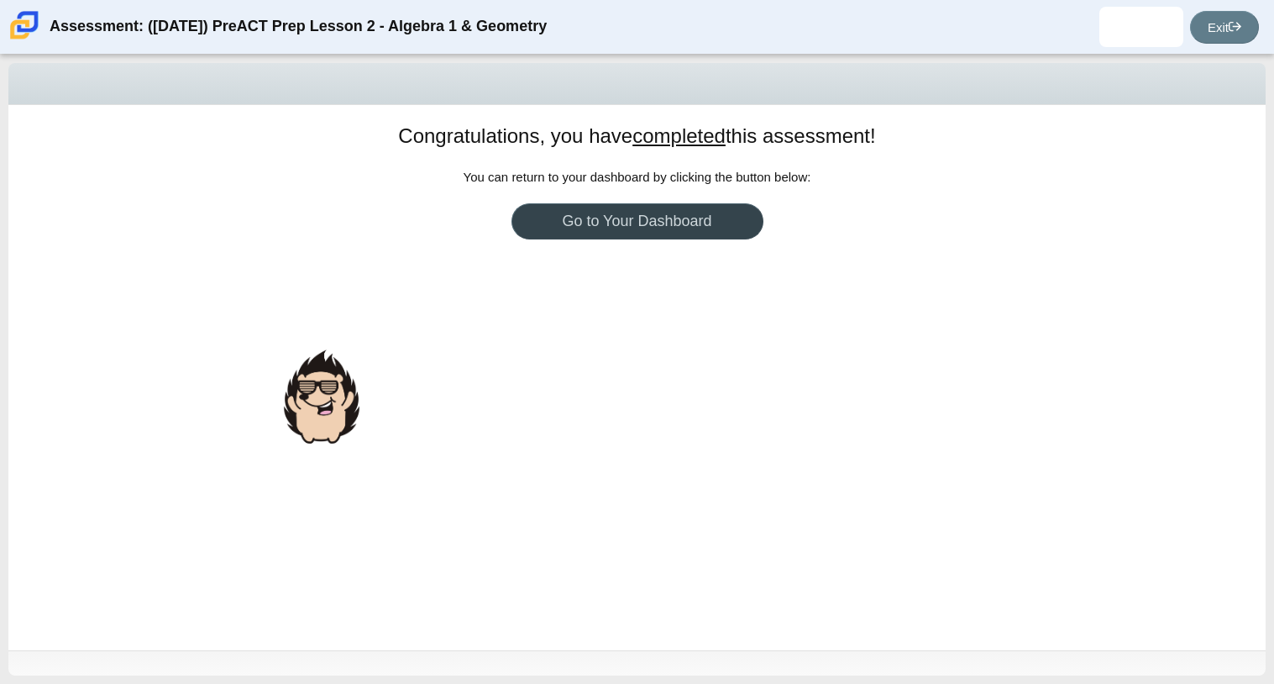
click at [695, 214] on link "Go to Your Dashboard" at bounding box center [638, 221] width 252 height 36
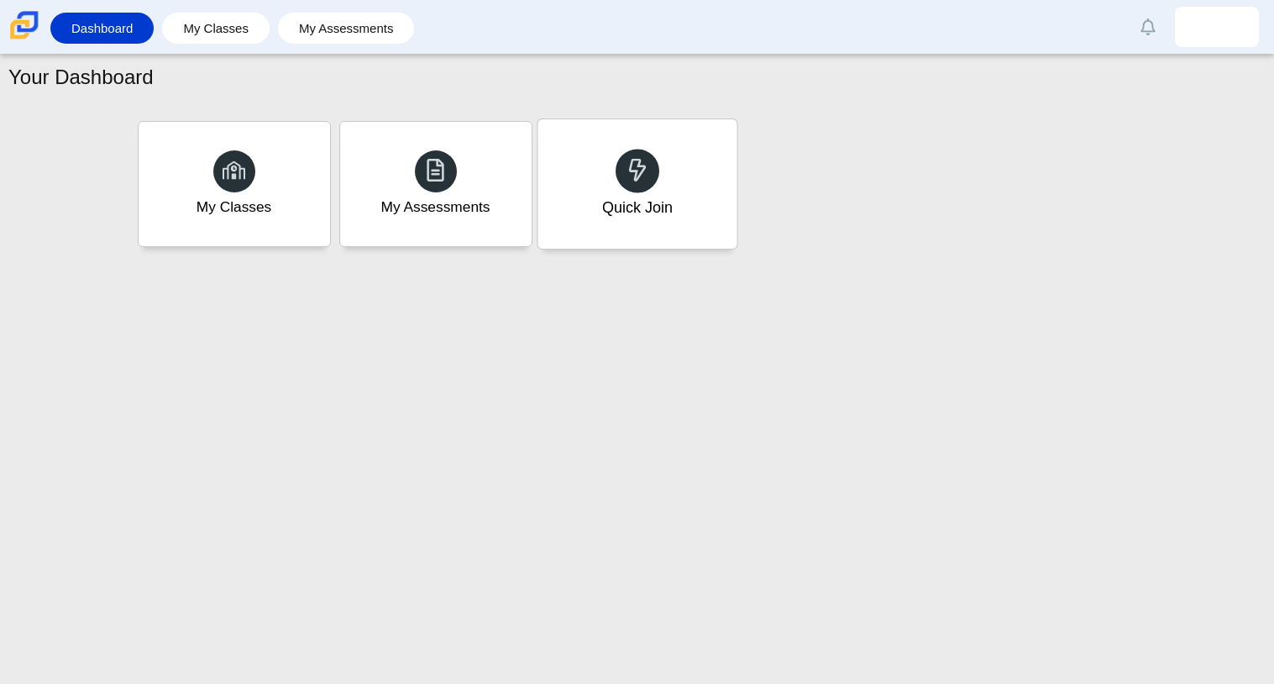
click at [622, 164] on div at bounding box center [638, 171] width 44 height 44
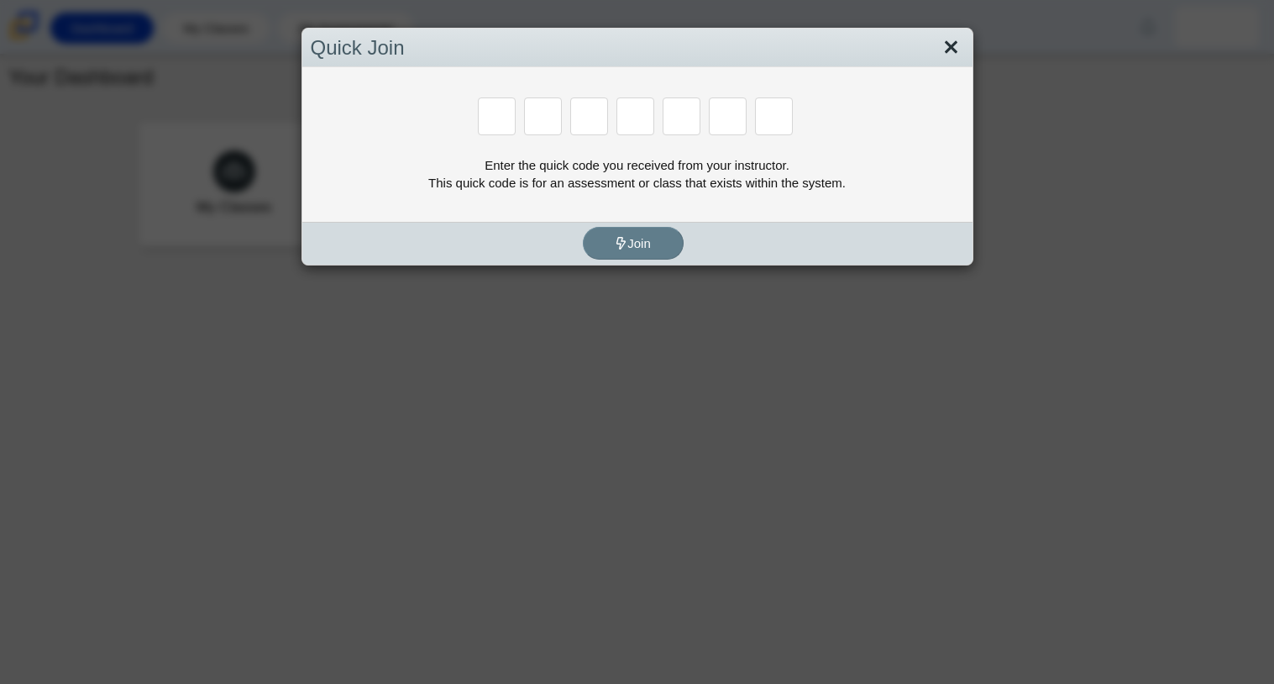
click at [955, 53] on link "Close" at bounding box center [951, 48] width 26 height 29
